Goal: Navigation & Orientation: Find specific page/section

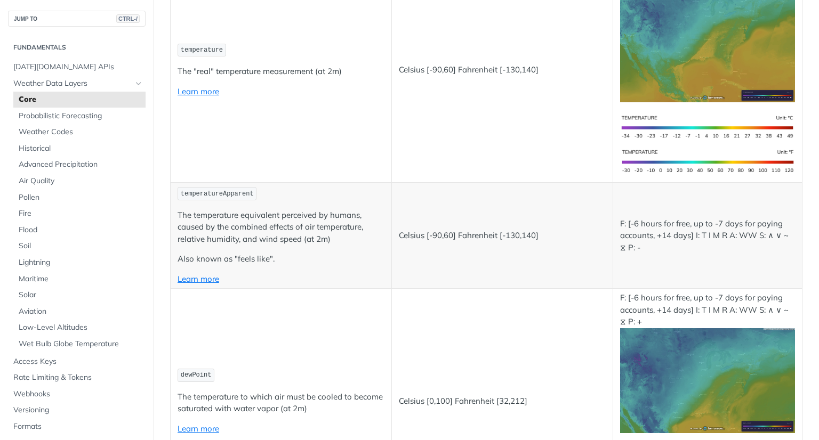
scroll to position [262, 0]
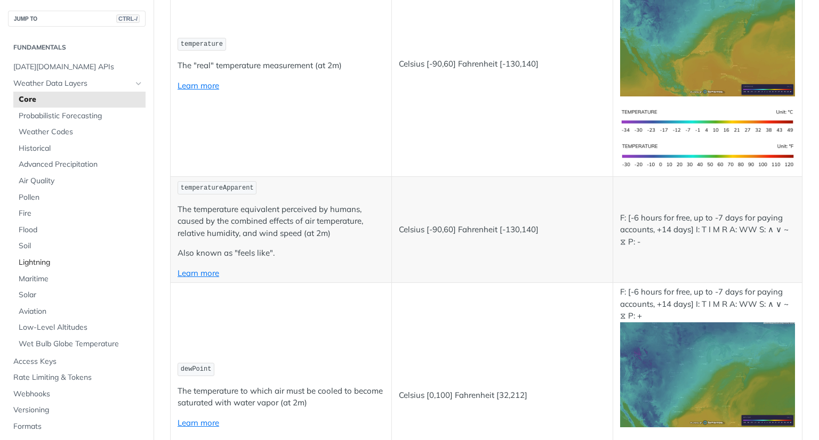
click at [34, 265] on span "Lightning" at bounding box center [81, 262] width 124 height 11
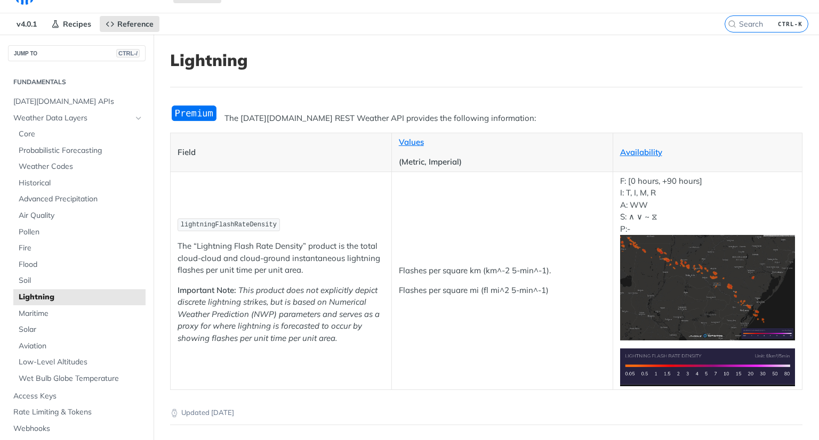
scroll to position [14, 0]
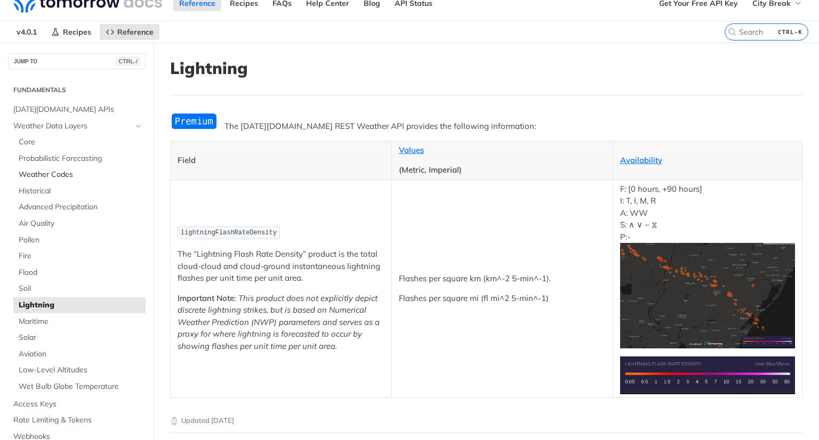
click at [75, 173] on span "Weather Codes" at bounding box center [81, 175] width 124 height 11
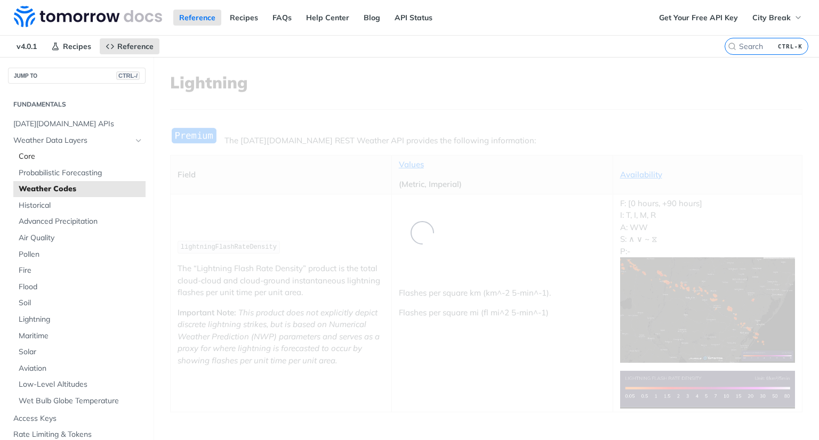
click at [51, 154] on span "Core" at bounding box center [81, 156] width 124 height 11
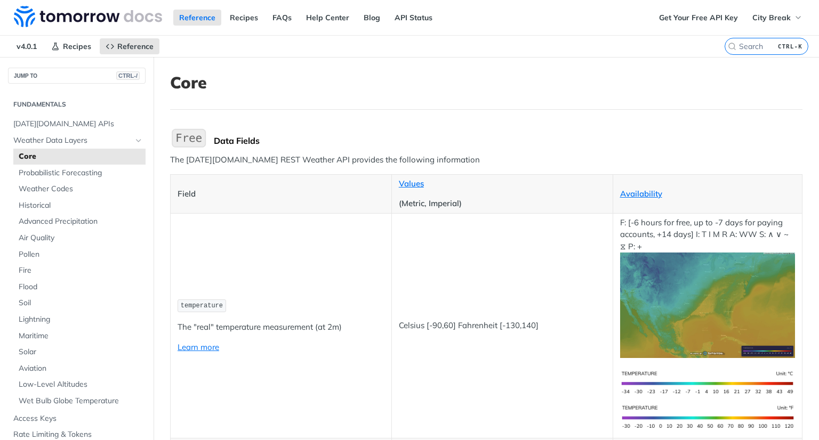
click at [26, 154] on span "Core" at bounding box center [81, 156] width 124 height 11
